Goal: Task Accomplishment & Management: Manage account settings

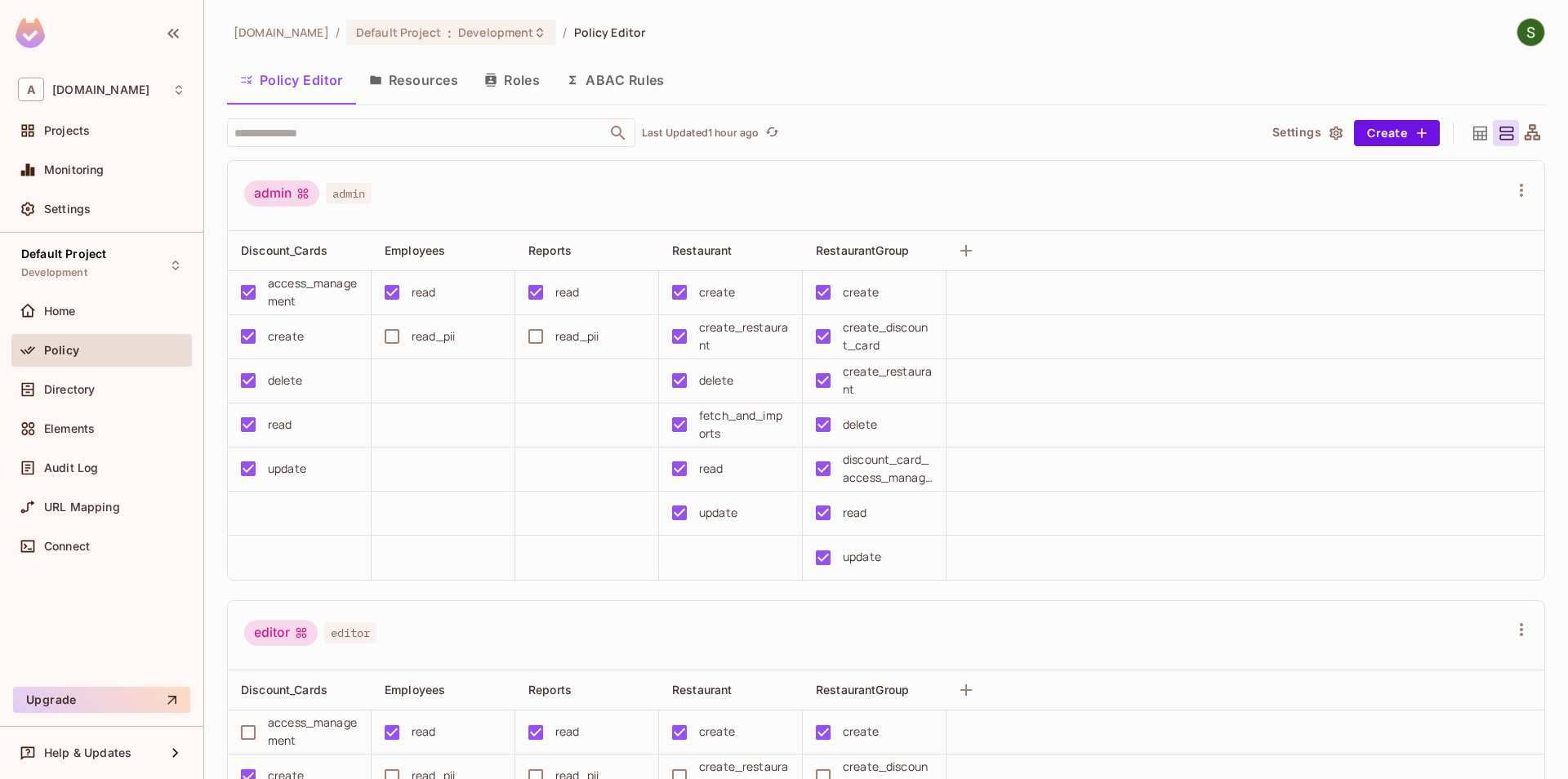
click at [414, 74] on button "Resources" at bounding box center [413, 80] width 115 height 41
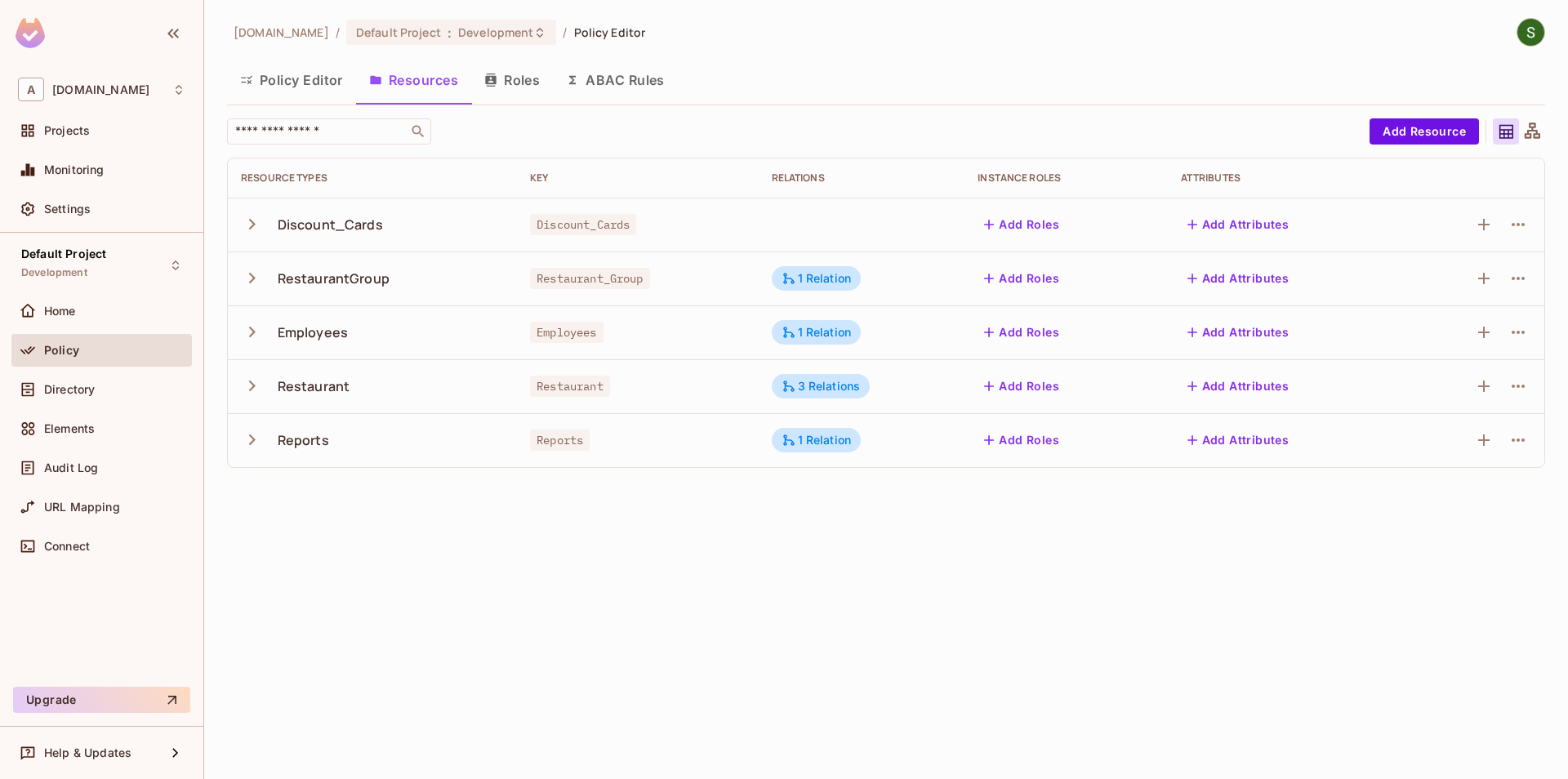
click at [253, 280] on icon "button" at bounding box center [252, 278] width 6 height 11
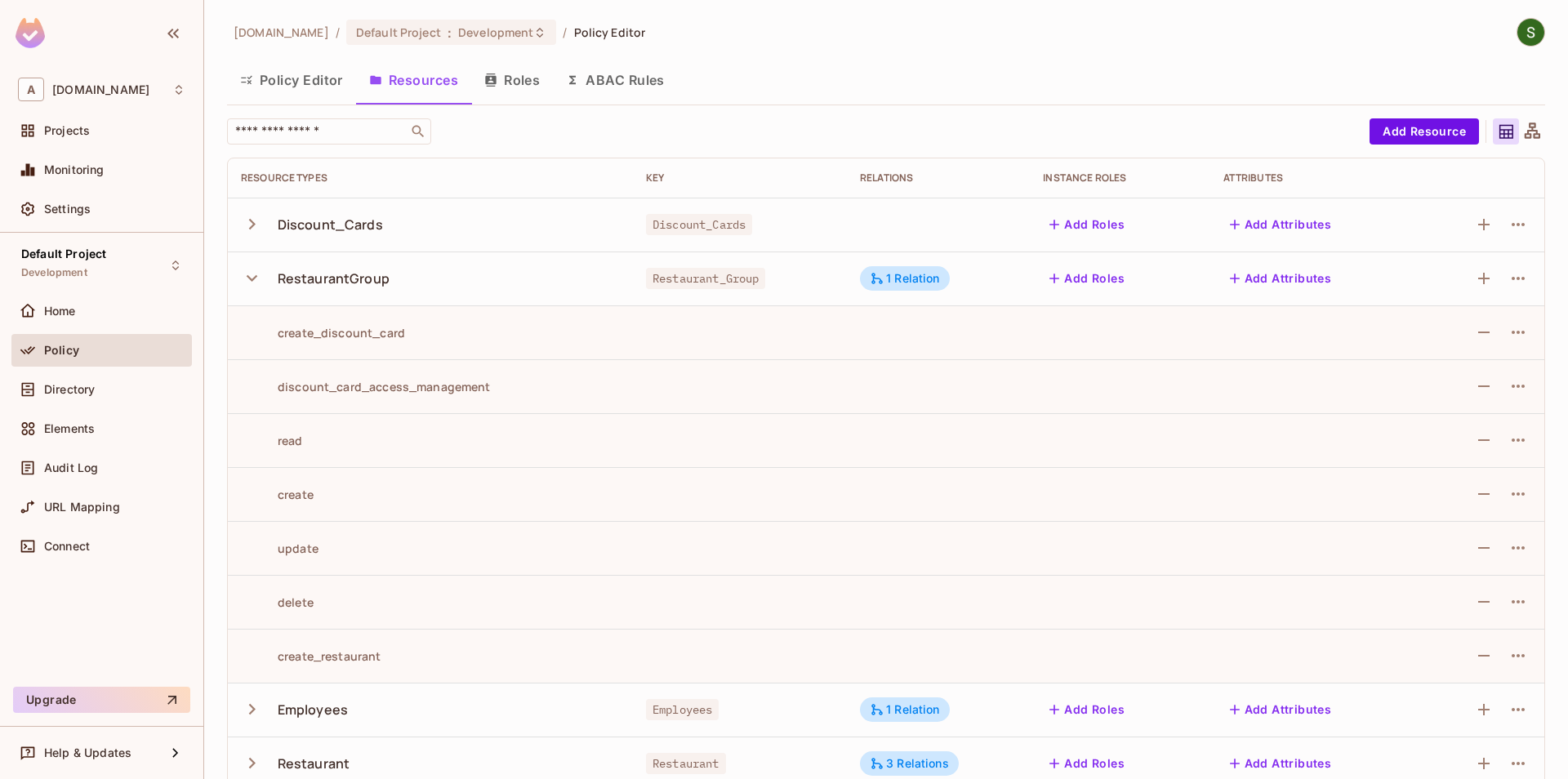
click at [253, 280] on icon "button" at bounding box center [252, 278] width 11 height 6
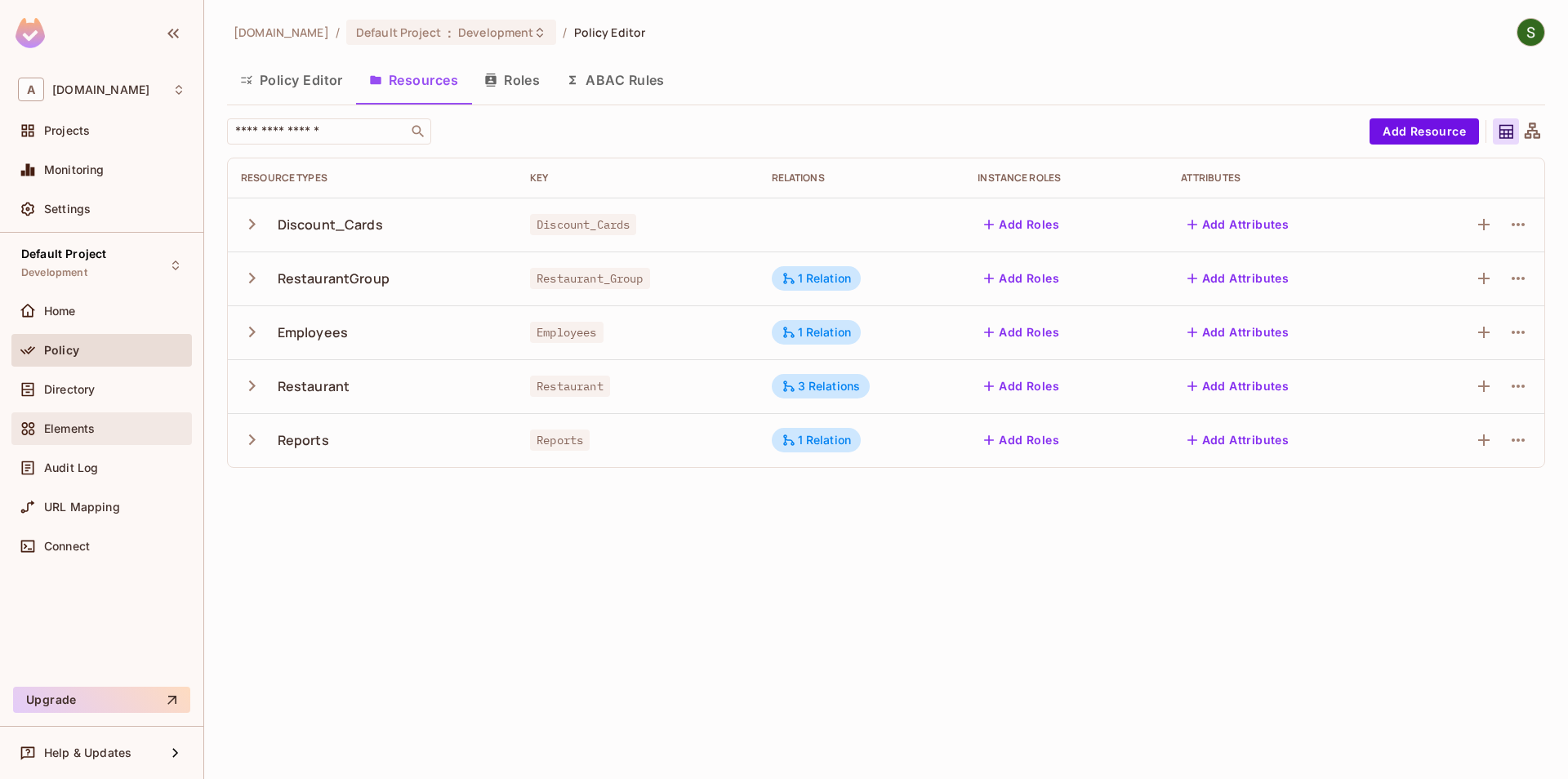
click at [79, 418] on div "Elements" at bounding box center [102, 429] width 181 height 33
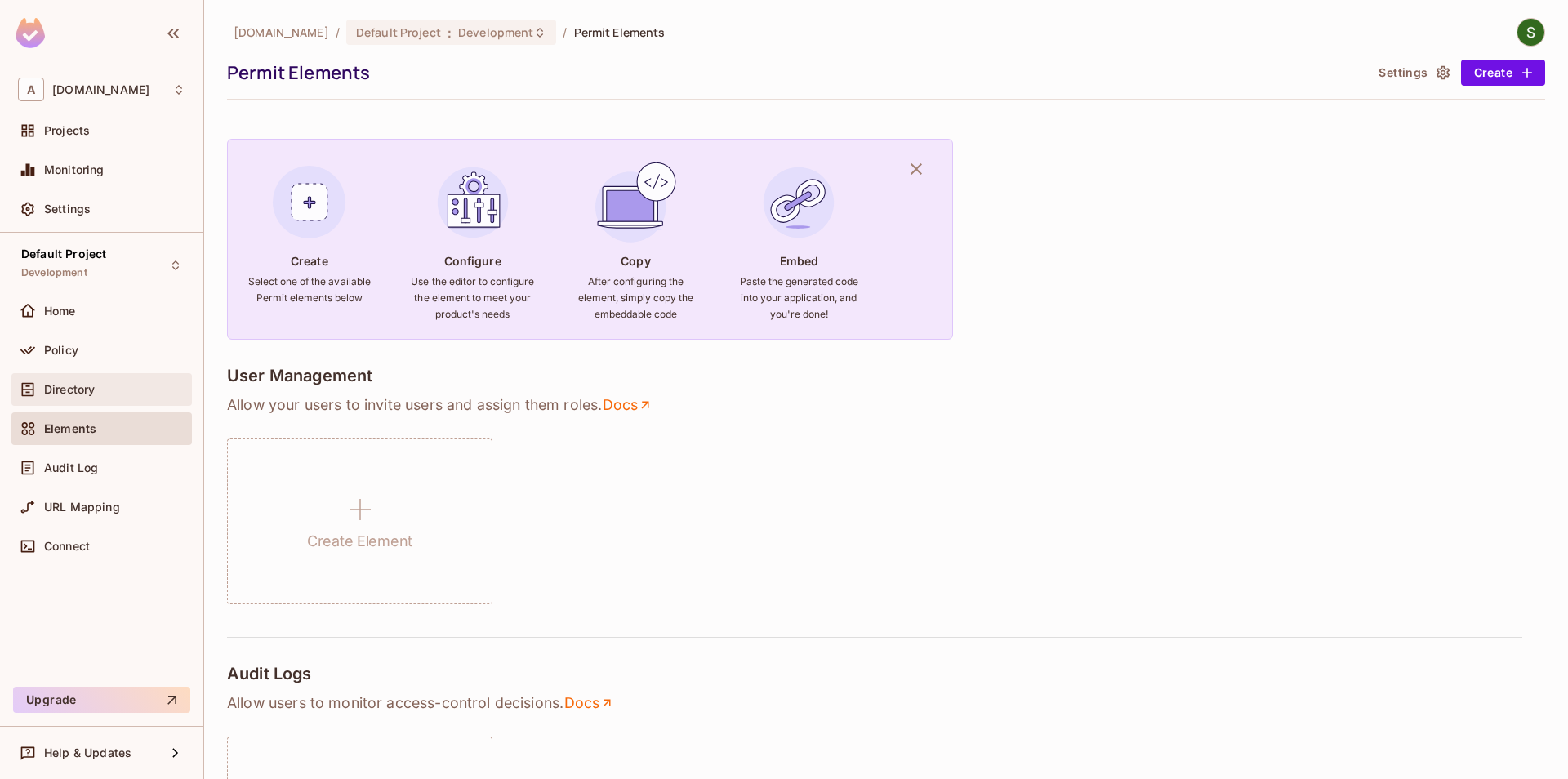
click at [103, 388] on div "Directory" at bounding box center [115, 389] width 142 height 13
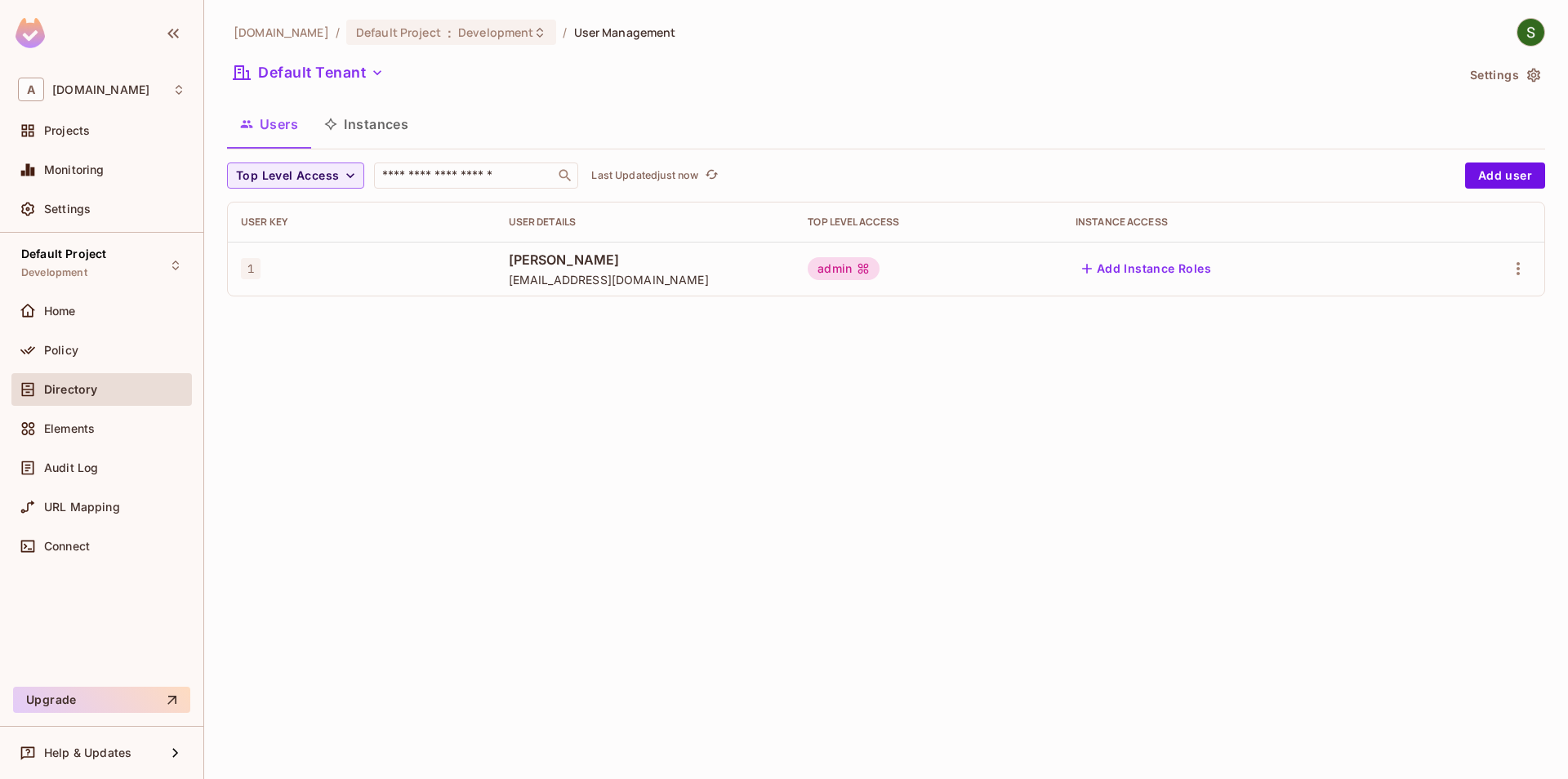
click at [413, 140] on button "Instances" at bounding box center [367, 123] width 111 height 41
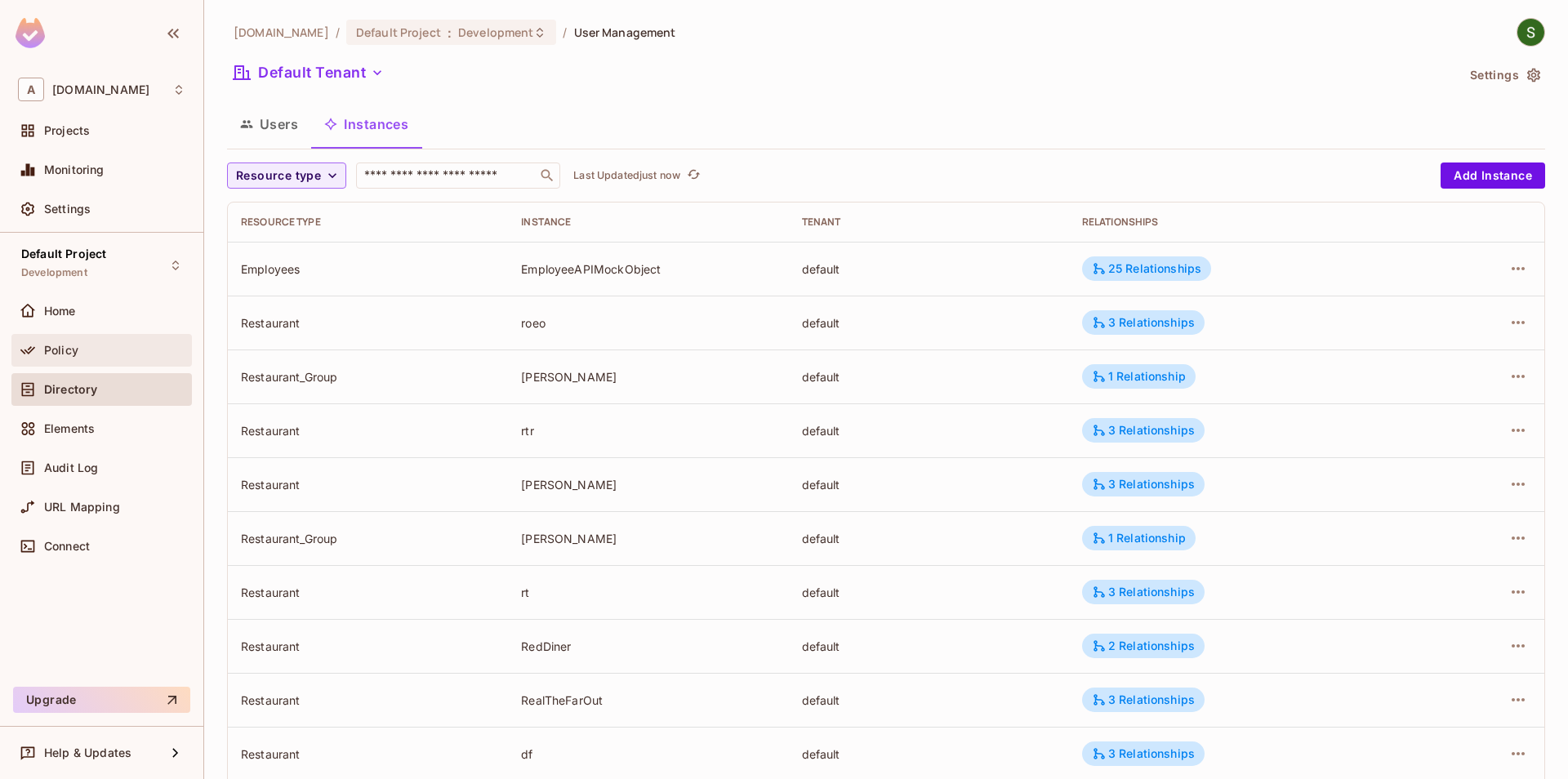
click at [119, 335] on div "Policy" at bounding box center [102, 350] width 181 height 33
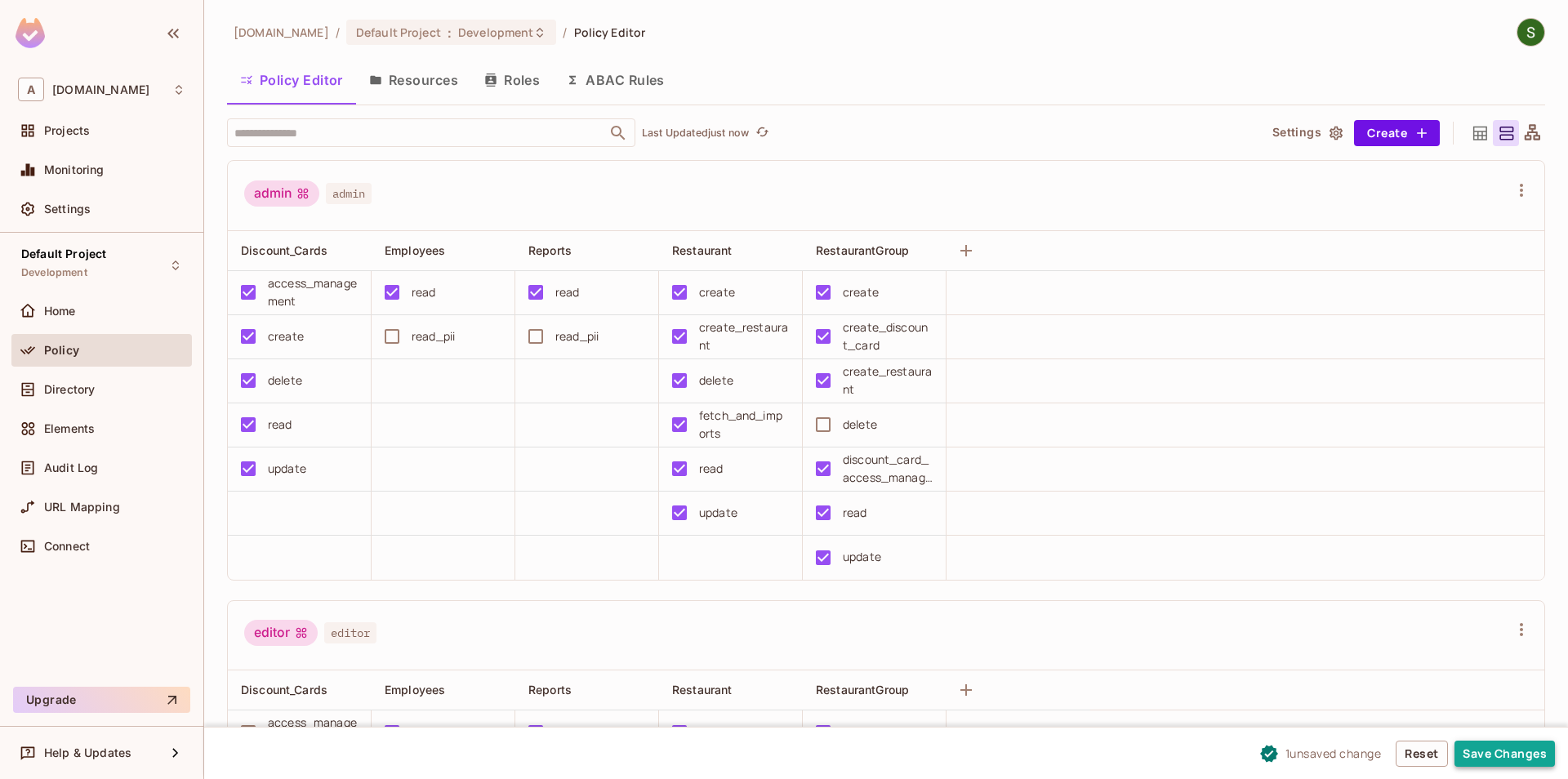
click at [1484, 748] on button "Save Changes" at bounding box center [1504, 753] width 101 height 26
click at [1483, 761] on button "Save Changes" at bounding box center [1504, 753] width 101 height 26
